Goal: Find specific page/section: Locate a particular part of the current website

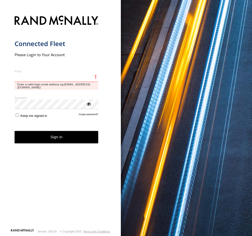
click at [42, 76] on input "Email" at bounding box center [57, 77] width 84 height 9
type input "**********"
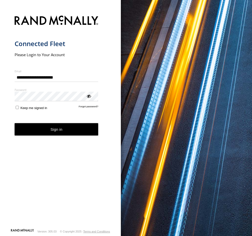
click at [59, 126] on button "Sign in" at bounding box center [57, 129] width 84 height 12
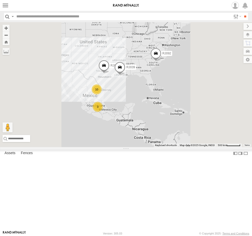
click at [62, 14] on input "text" at bounding box center [122, 16] width 217 height 7
paste input "*****"
type input "*****"
click at [242, 13] on input "**" at bounding box center [245, 16] width 6 height 7
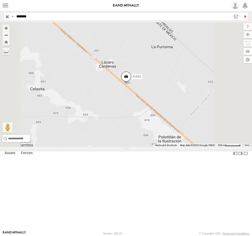
click at [0, 0] on span at bounding box center [0, 0] width 0 height 0
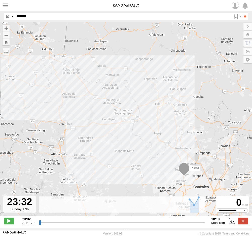
click at [188, 173] on span at bounding box center [183, 169] width 11 height 14
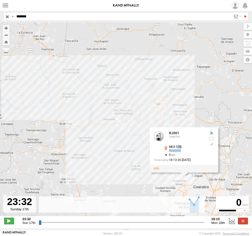
drag, startPoint x: 183, startPoint y: 153, endPoint x: 178, endPoint y: 148, distance: 6.8
click at [178, 148] on div "MEX-57D Polotitlán 19.68445 , -99.19813" at bounding box center [183, 149] width 41 height 8
click at [9, 29] on button "Zoom in" at bounding box center [6, 28] width 7 height 7
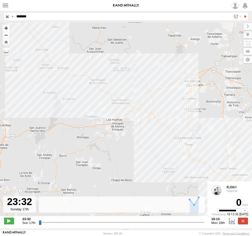
click at [9, 29] on button "Zoom in" at bounding box center [6, 28] width 7 height 7
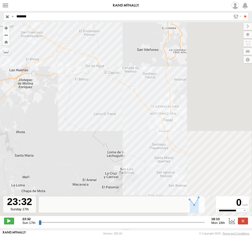
drag, startPoint x: 139, startPoint y: 134, endPoint x: 53, endPoint y: 83, distance: 100.1
click at [53, 83] on div "RJ061 RJ061 TRAFFIX MEX-57D Polotitlán 19.68445 , -99.19813 0 18:13:36 08/18/20…" at bounding box center [126, 121] width 252 height 199
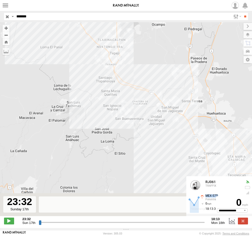
drag, startPoint x: 180, startPoint y: 140, endPoint x: 136, endPoint y: 66, distance: 86.3
click at [136, 66] on div "RJ061 RJ061 TRAFFIX MEX-57D Polotitlán 19.68445 , -99.19813 0 18:13:36 08/18/20…" at bounding box center [126, 121] width 252 height 199
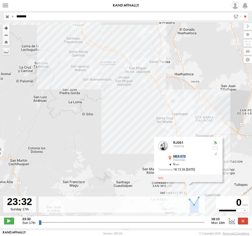
click at [6, 27] on button "Zoom in" at bounding box center [6, 28] width 7 height 7
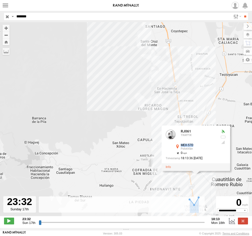
drag, startPoint x: 122, startPoint y: 111, endPoint x: 67, endPoint y: 36, distance: 92.5
click at [67, 36] on div "RJ061 RJ061 TRAFFIX MEX-57D Polotitlán 19.68445 , -99.19813 0 18:13:36 08/18/20…" at bounding box center [126, 121] width 252 height 199
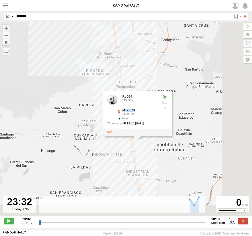
drag, startPoint x: 138, startPoint y: 89, endPoint x: 83, endPoint y: 58, distance: 63.3
click at [83, 58] on div "RJ061 RJ061 TRAFFIX MEX-57D Polotitlán 19.68445 , -99.19813 0 18:13:36 08/18/20…" at bounding box center [126, 121] width 252 height 199
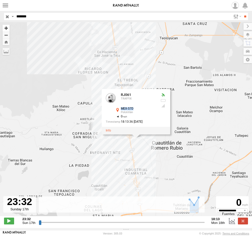
click at [6, 28] on button "Zoom in" at bounding box center [6, 28] width 7 height 7
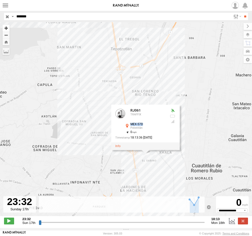
click at [6, 28] on button "Zoom in" at bounding box center [6, 28] width 7 height 7
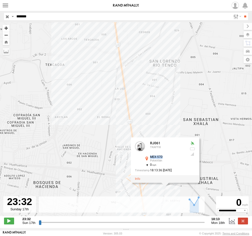
click at [6, 28] on button "Zoom in" at bounding box center [6, 28] width 7 height 7
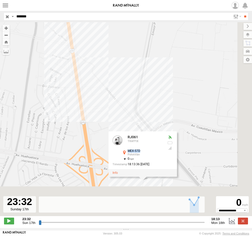
drag, startPoint x: 140, startPoint y: 123, endPoint x: 70, endPoint y: 44, distance: 104.7
click at [70, 44] on div "RJ061 RJ061 TRAFFIX MEX-57D Polotitlán 19.68445 , -99.19813 0 18:13:36 08/18/20…" at bounding box center [126, 121] width 252 height 199
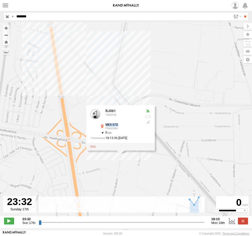
drag, startPoint x: 161, startPoint y: 108, endPoint x: 129, endPoint y: 60, distance: 58.6
click at [129, 60] on div "RJ061 RJ061 TRAFFIX MEX-57D Polotitlán 19.68445 , -99.19813 0 18:13:36 08/18/20…" at bounding box center [126, 121] width 252 height 199
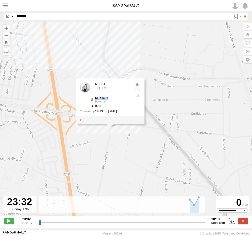
click at [125, 139] on div "RJ061 RJ061 TRAFFIX MEX-57D Polotitlán 19.68445 , -99.19813 0 18:13:36 08/18/20…" at bounding box center [126, 121] width 252 height 199
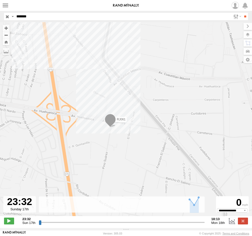
click at [110, 118] on span at bounding box center [110, 121] width 11 height 14
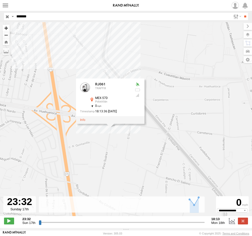
click at [5, 27] on button "Zoom in" at bounding box center [6, 28] width 7 height 7
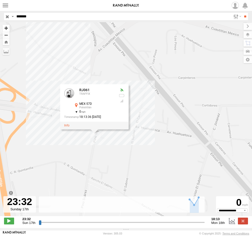
click at [5, 27] on button "Zoom in" at bounding box center [6, 28] width 7 height 7
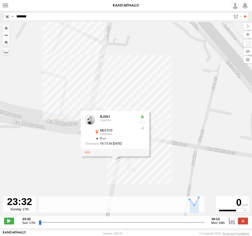
drag, startPoint x: 95, startPoint y: 162, endPoint x: 148, endPoint y: 177, distance: 55.2
click at [148, 177] on div "RJ061 RJ061 TRAFFIX MEX-57D Polotitlán 19.68445 , -99.19813 0 18:13:36 08/18/20…" at bounding box center [126, 121] width 252 height 199
click at [117, 145] on div "18:13:36 08/18/2025" at bounding box center [110, 143] width 50 height 3
click at [143, 119] on div at bounding box center [142, 117] width 6 height 4
click at [106, 132] on div "MEX-57D" at bounding box center [117, 130] width 35 height 3
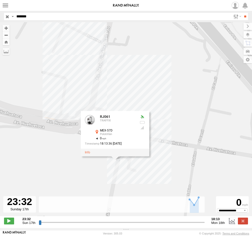
click at [107, 134] on div "Polotitlán" at bounding box center [117, 134] width 35 height 3
click at [97, 133] on div "MEX-57D Polotitlán 19.68445 , -99.19813" at bounding box center [114, 133] width 41 height 8
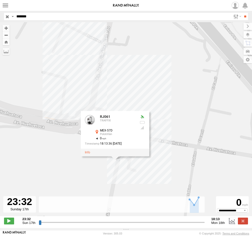
click at [104, 151] on div at bounding box center [115, 152] width 68 height 8
click at [113, 135] on div "Polotitlán" at bounding box center [117, 134] width 35 height 3
click at [11, 224] on span at bounding box center [9, 220] width 10 height 7
type input "**********"
click at [11, 224] on span at bounding box center [9, 220] width 10 height 7
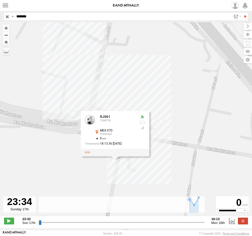
click at [5, 15] on input "button" at bounding box center [7, 16] width 7 height 7
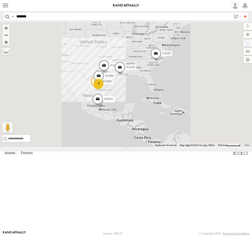
click at [47, 16] on input "*****" at bounding box center [122, 16] width 217 height 7
paste input "*****"
type input "*****"
click at [242, 13] on input "**" at bounding box center [245, 16] width 6 height 7
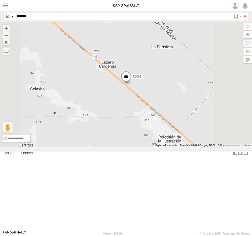
click at [0, 0] on div "RJ061" at bounding box center [0, 0] width 0 height 0
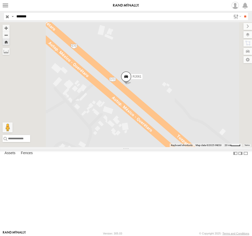
click at [131, 84] on span at bounding box center [125, 78] width 11 height 14
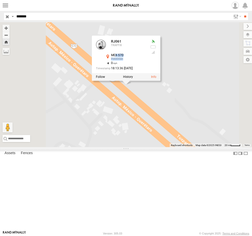
drag, startPoint x: 187, startPoint y: 102, endPoint x: 178, endPoint y: 96, distance: 10.9
click at [146, 61] on div "MEX-57D Polotitlán 20.24159 , -99.82968" at bounding box center [125, 58] width 41 height 8
drag, startPoint x: 186, startPoint y: 101, endPoint x: 174, endPoint y: 97, distance: 12.6
click at [146, 61] on div "MEX-57D Polotitlán 20.24159 , -99.82968" at bounding box center [125, 58] width 41 height 8
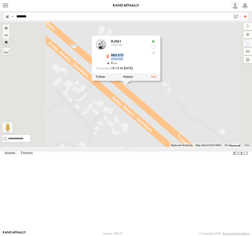
copy div "MEX-57D Polotitlán"
click at [113, 142] on input "text" at bounding box center [58, 138] width 111 height 7
click at [13, 132] on button "Drag Pegman onto the map to open Street View" at bounding box center [8, 127] width 10 height 10
click at [10, 35] on button "Zoom out" at bounding box center [6, 34] width 7 height 7
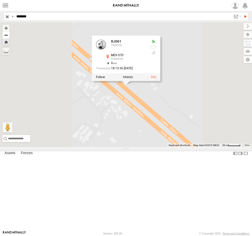
click at [10, 35] on button "Zoom out" at bounding box center [6, 34] width 7 height 7
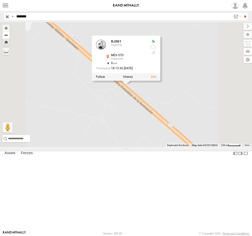
click at [10, 35] on button "Zoom out" at bounding box center [6, 34] width 7 height 7
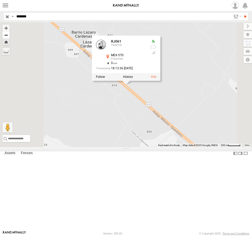
click at [10, 35] on button "Zoom out" at bounding box center [6, 34] width 7 height 7
